Goal: Task Accomplishment & Management: Manage account settings

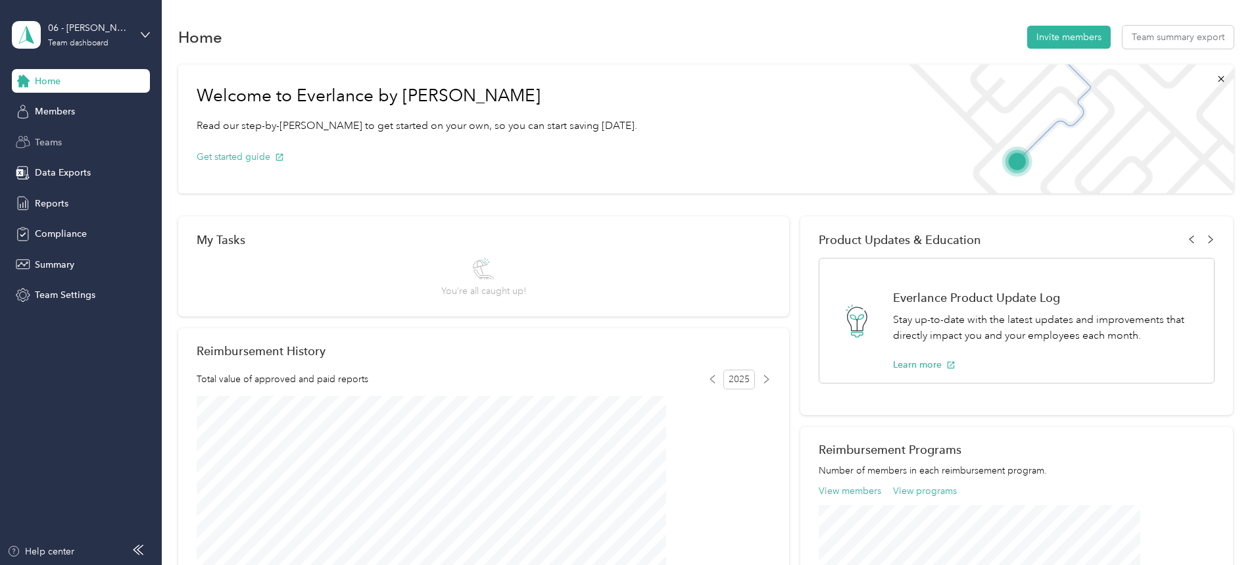
click at [45, 145] on span "Teams" at bounding box center [48, 143] width 27 height 14
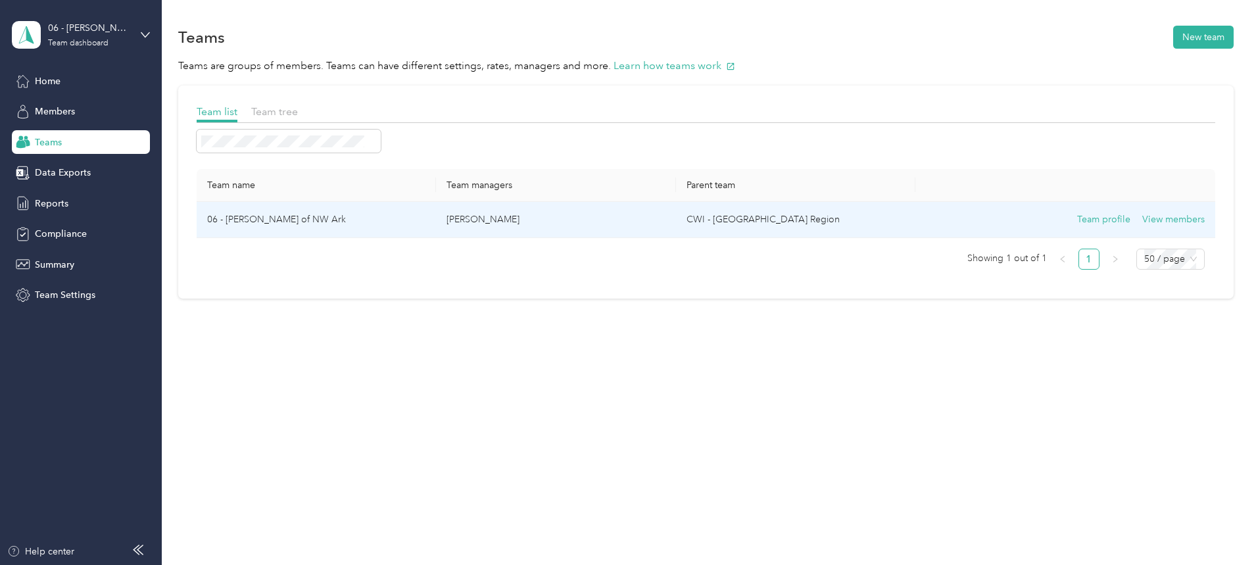
click at [339, 217] on td "06 - [PERSON_NAME] of NW Ark" at bounding box center [316, 220] width 239 height 36
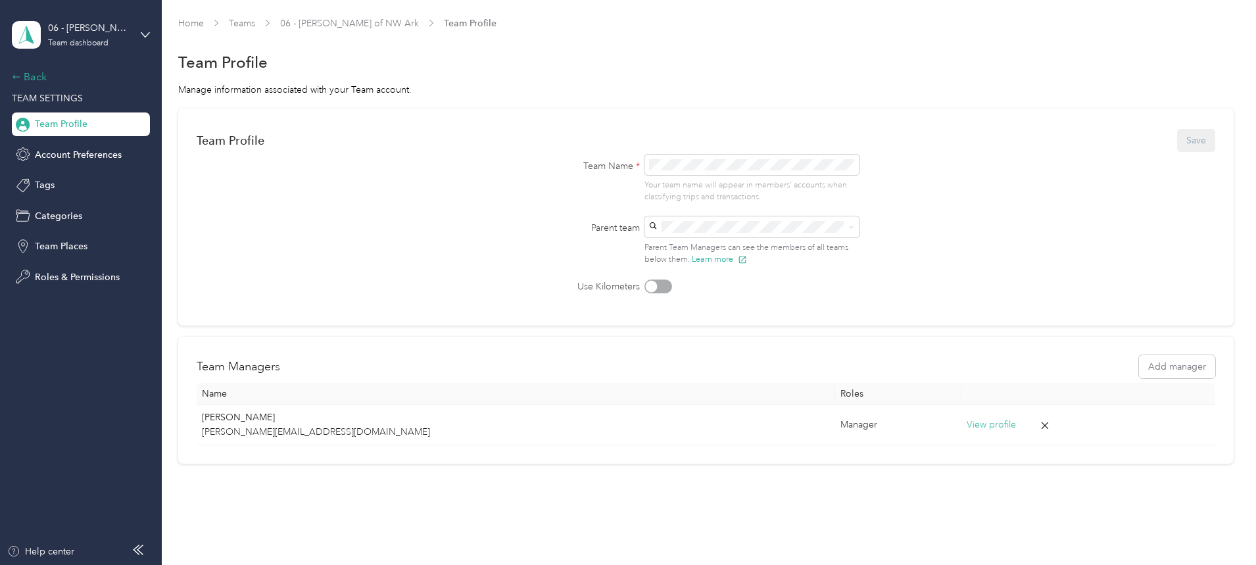
click at [32, 71] on div "Back" at bounding box center [78, 77] width 132 height 16
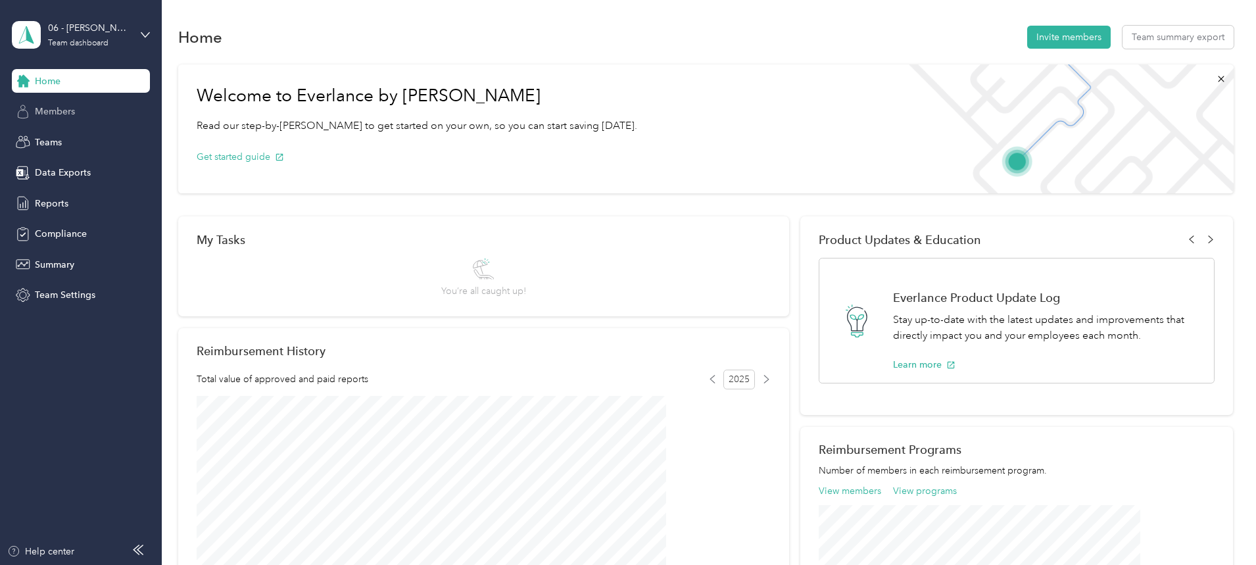
click at [62, 114] on span "Members" at bounding box center [55, 112] width 40 height 14
